Goal: Task Accomplishment & Management: Manage account settings

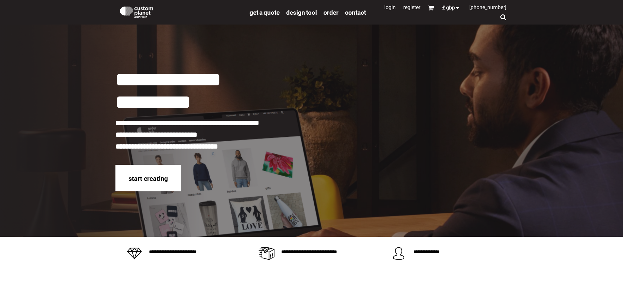
click at [384, 8] on link "Login" at bounding box center [389, 7] width 11 height 6
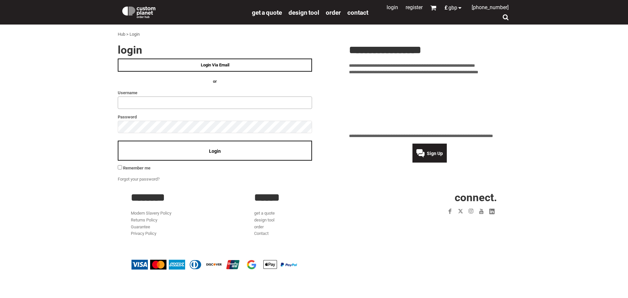
click at [148, 107] on input "text" at bounding box center [215, 102] width 194 height 12
type input "**********"
click at [200, 157] on div "Login" at bounding box center [215, 151] width 194 height 20
